Goal: Find specific page/section: Find specific page/section

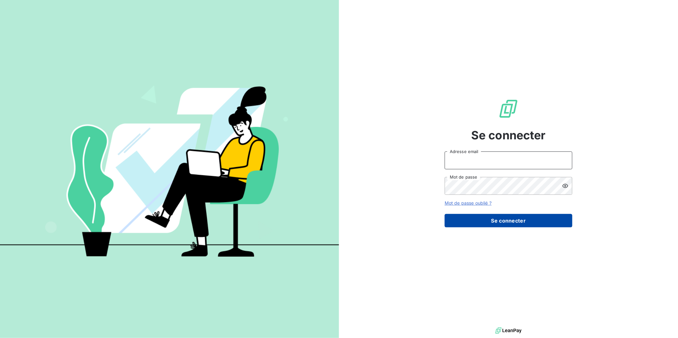
type input "[EMAIL_ADDRESS][DOMAIN_NAME]"
click at [479, 214] on button "Se connecter" at bounding box center [508, 220] width 128 height 13
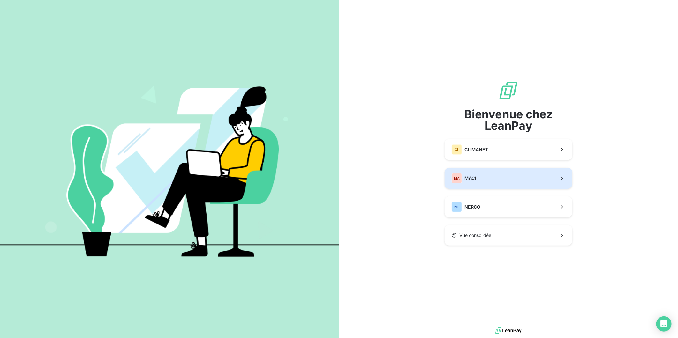
click at [464, 182] on button "MA MACI" at bounding box center [508, 178] width 128 height 21
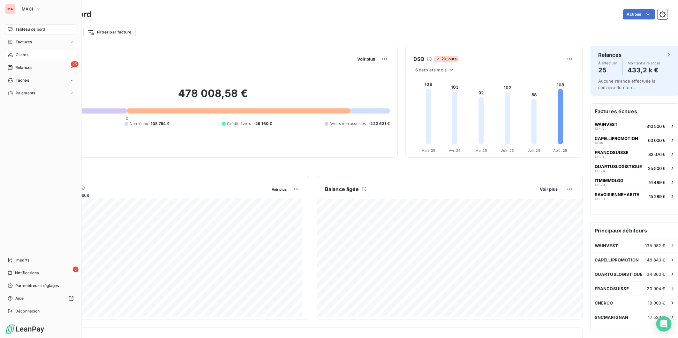
click at [16, 50] on div "Clients" at bounding box center [40, 55] width 71 height 10
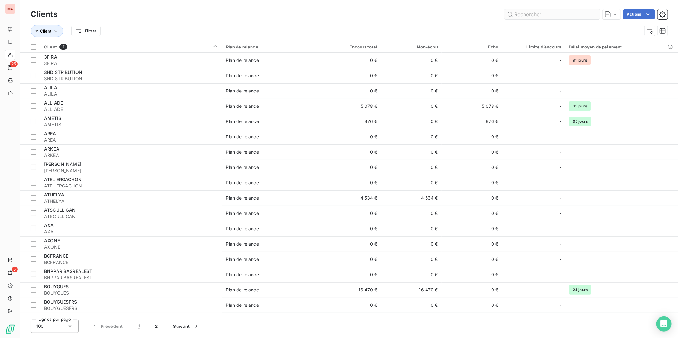
click at [544, 13] on input "text" at bounding box center [552, 14] width 96 height 10
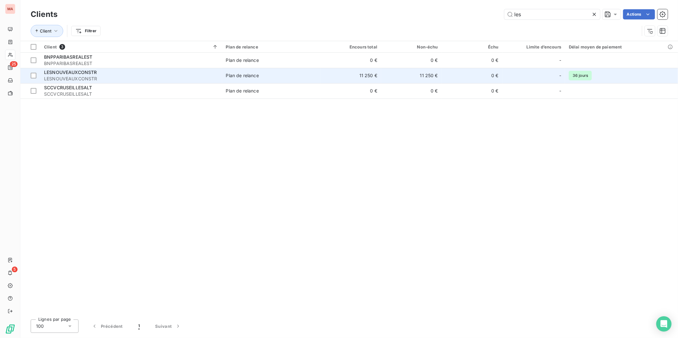
type input "les"
click at [320, 68] on td "11 250 €" at bounding box center [350, 75] width 61 height 15
